Goal: Check status: Check status

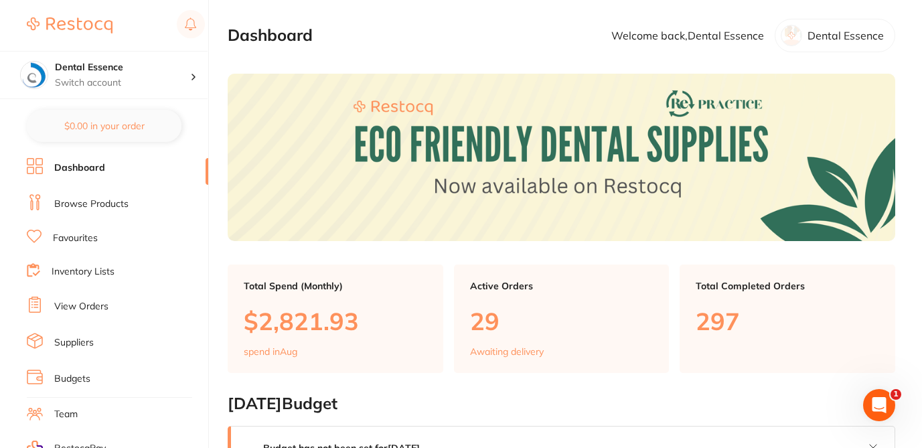
click at [96, 305] on link "View Orders" at bounding box center [81, 306] width 54 height 13
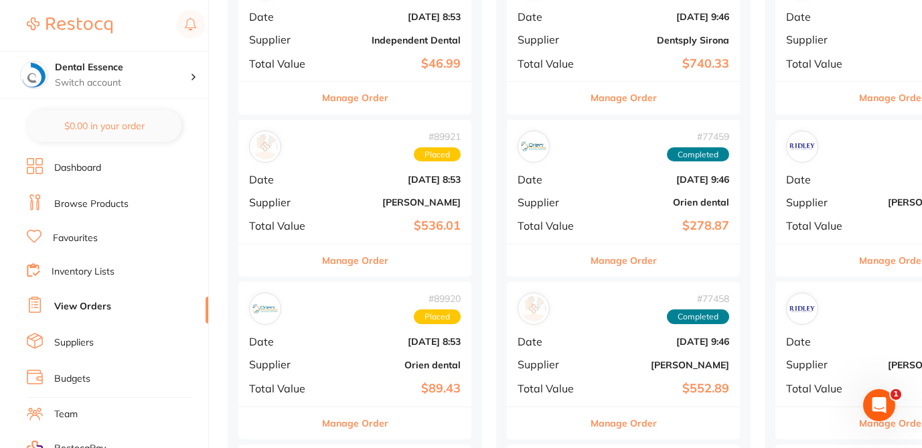
scroll to position [402, 0]
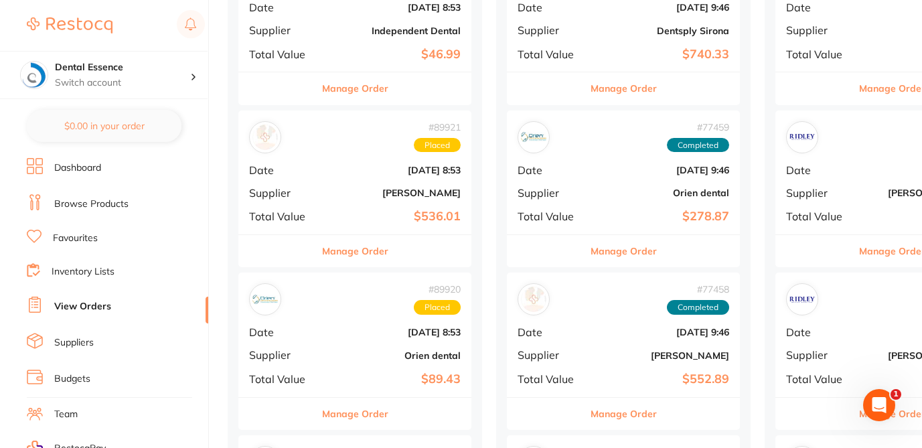
click at [375, 246] on button "Manage Order" at bounding box center [355, 251] width 66 height 32
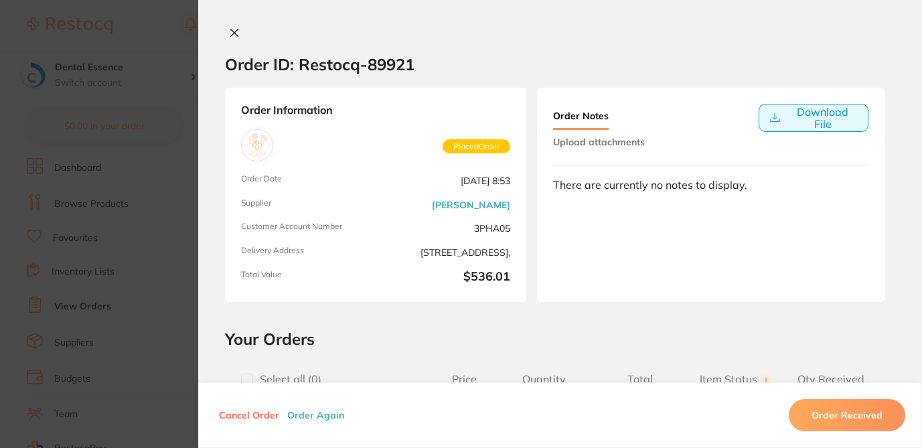
click at [788, 120] on button "Download File" at bounding box center [814, 118] width 110 height 28
click at [185, 123] on section "Order ID: Restocq- 89921 Order Information Placed Order Order Date [DATE] 8:53 …" at bounding box center [461, 224] width 922 height 448
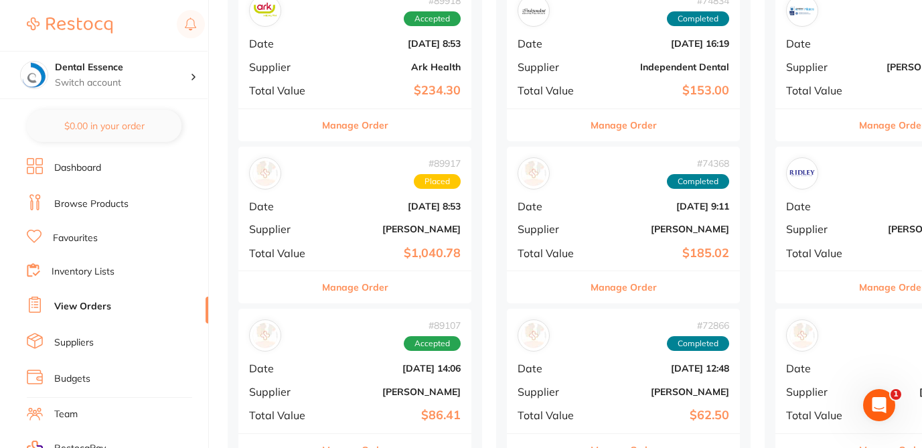
scroll to position [1018, 0]
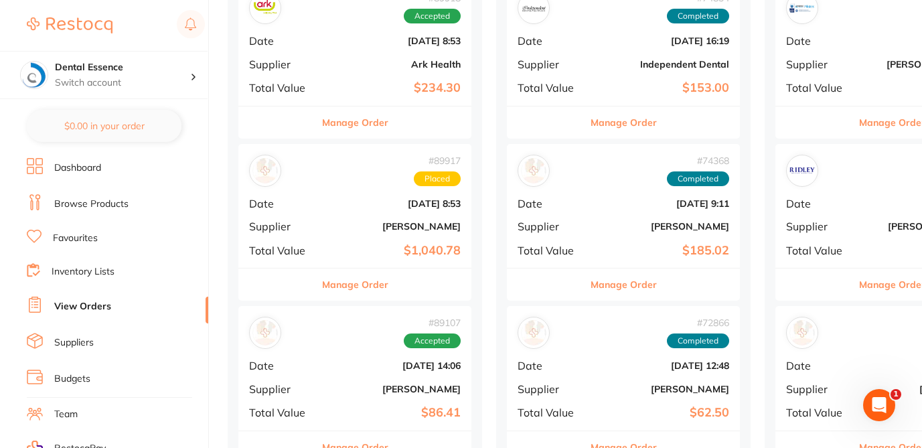
click at [351, 283] on button "Manage Order" at bounding box center [355, 285] width 66 height 32
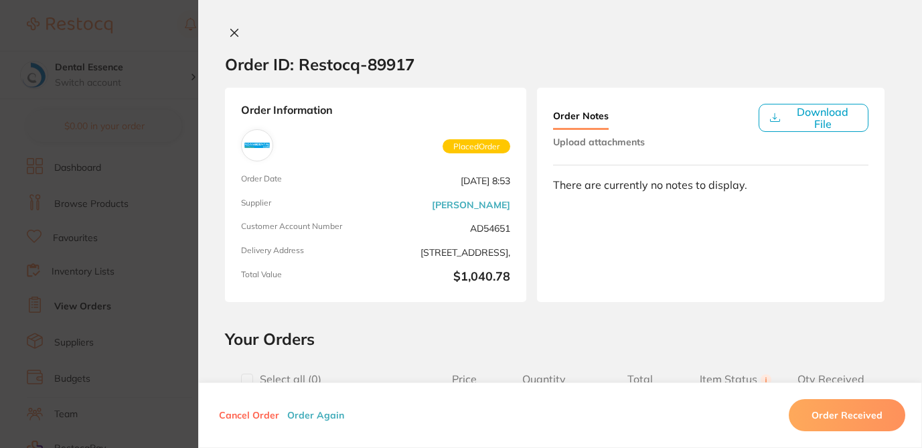
click at [817, 112] on button "Download File" at bounding box center [814, 118] width 110 height 28
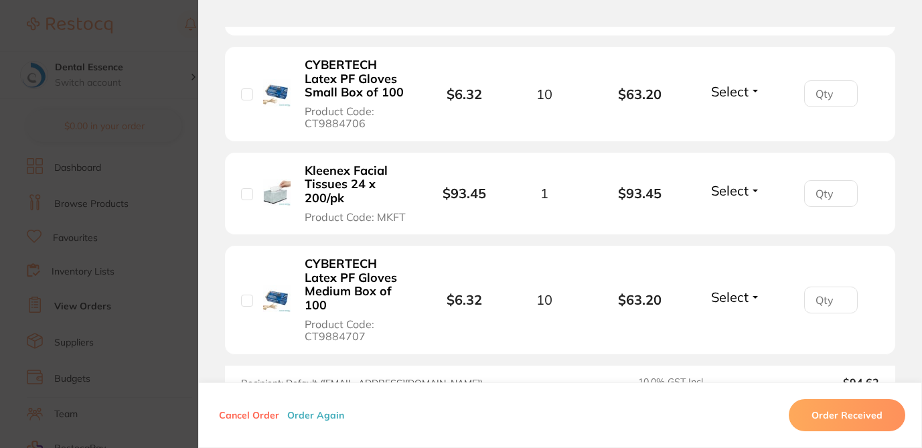
scroll to position [611, 0]
